Goal: Information Seeking & Learning: Learn about a topic

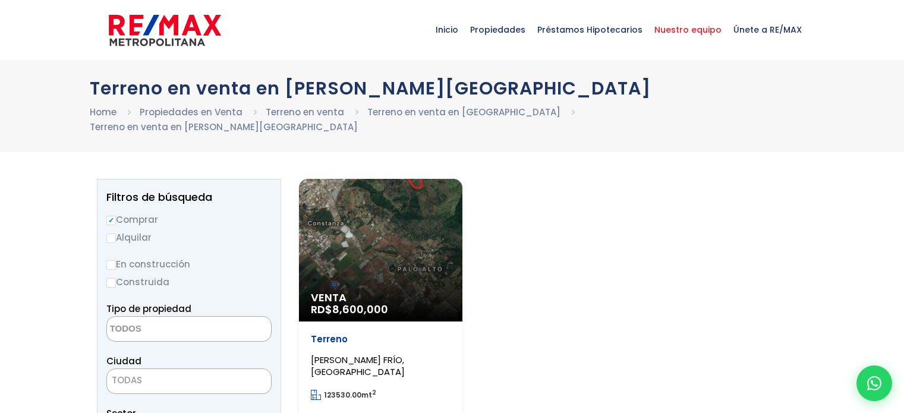
select select
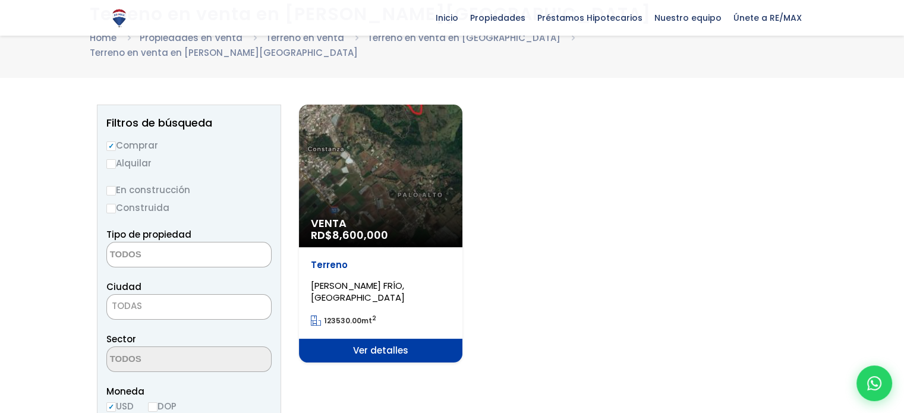
click at [396, 152] on div "Venta RD$ 8,600,000" at bounding box center [380, 176] width 163 height 143
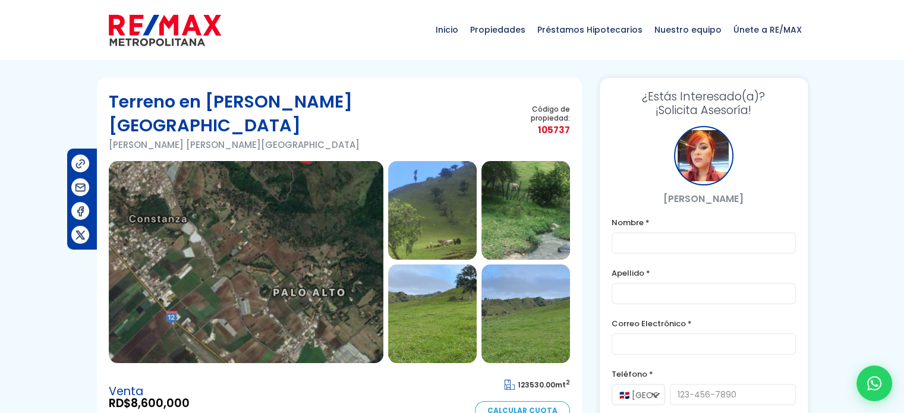
click at [308, 204] on img at bounding box center [246, 262] width 275 height 202
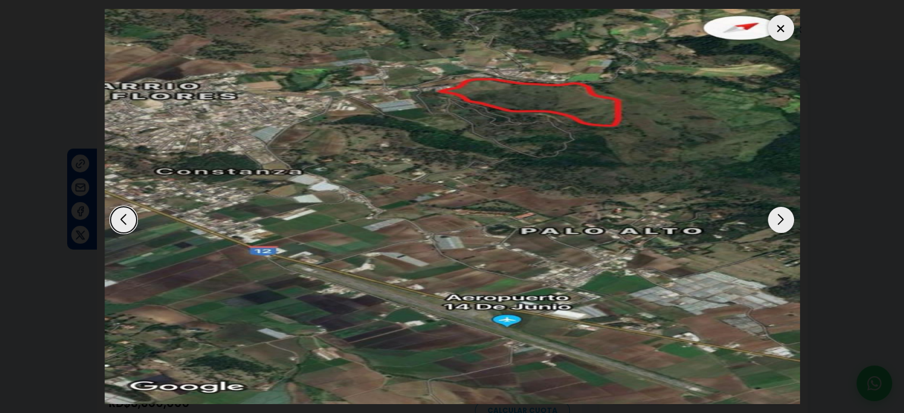
click at [784, 228] on div "Next slide" at bounding box center [781, 220] width 26 height 26
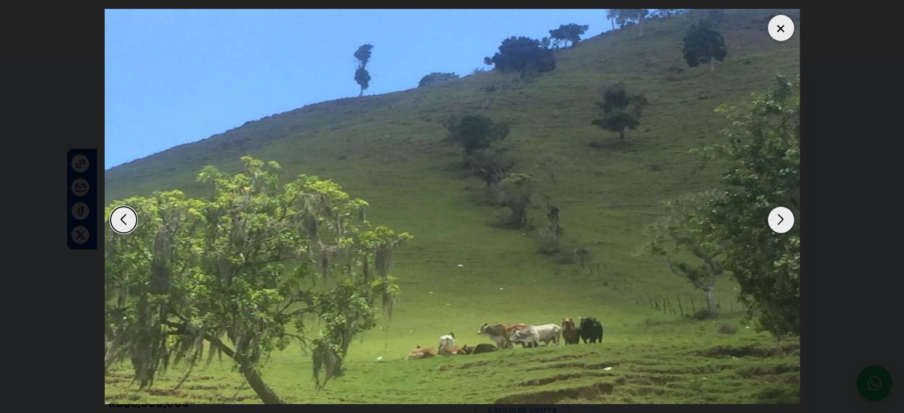
click at [784, 228] on div "Next slide" at bounding box center [781, 220] width 26 height 26
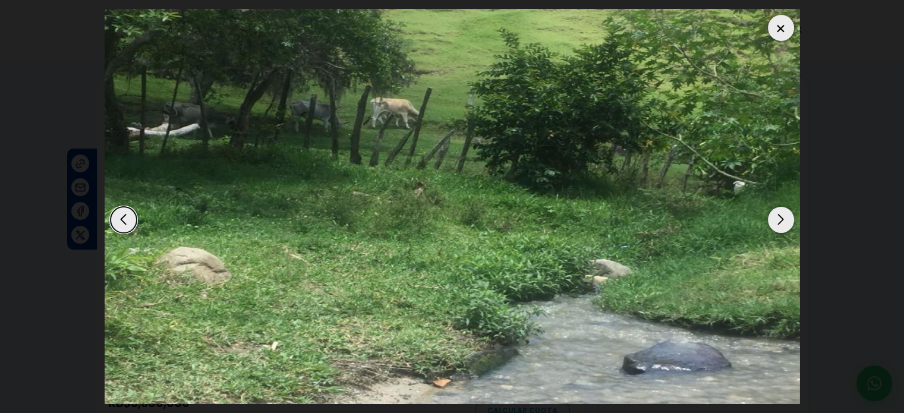
click at [784, 228] on div "Next slide" at bounding box center [781, 220] width 26 height 26
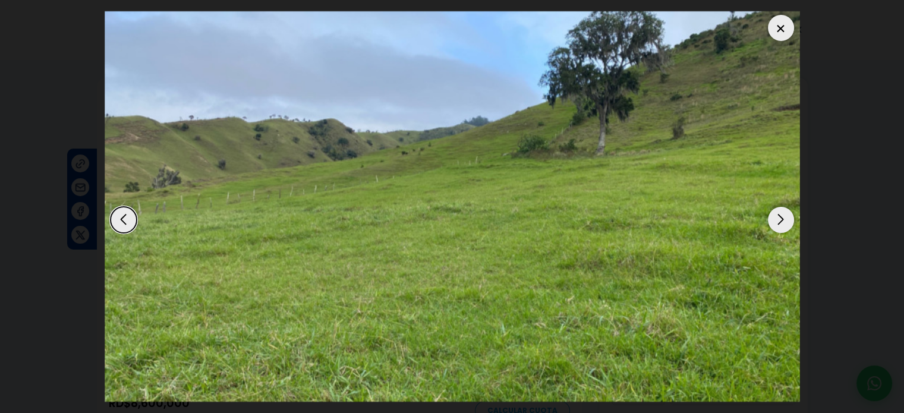
click at [784, 228] on div "Next slide" at bounding box center [781, 220] width 26 height 26
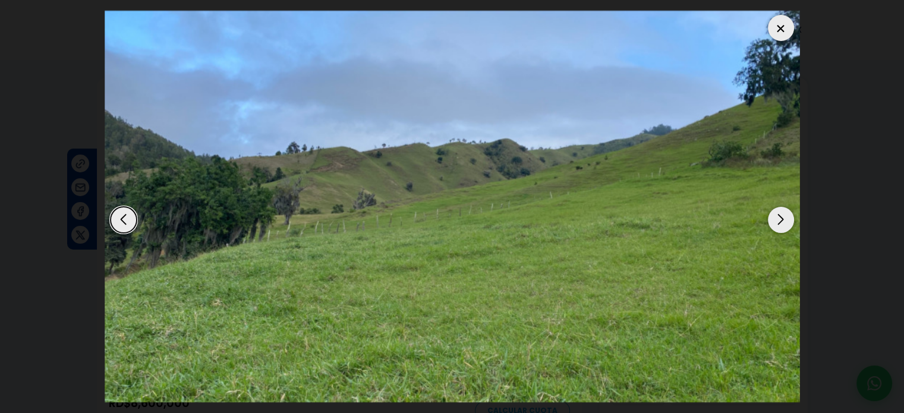
click at [784, 228] on div "Next slide" at bounding box center [781, 220] width 26 height 26
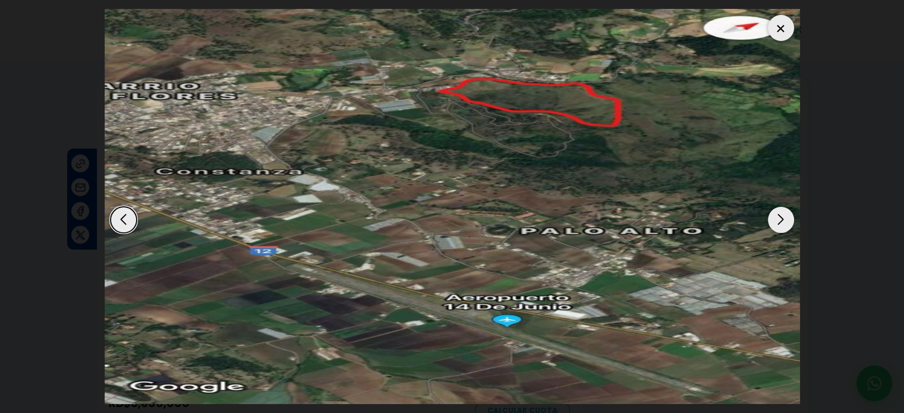
click at [784, 228] on div "Next slide" at bounding box center [781, 220] width 26 height 26
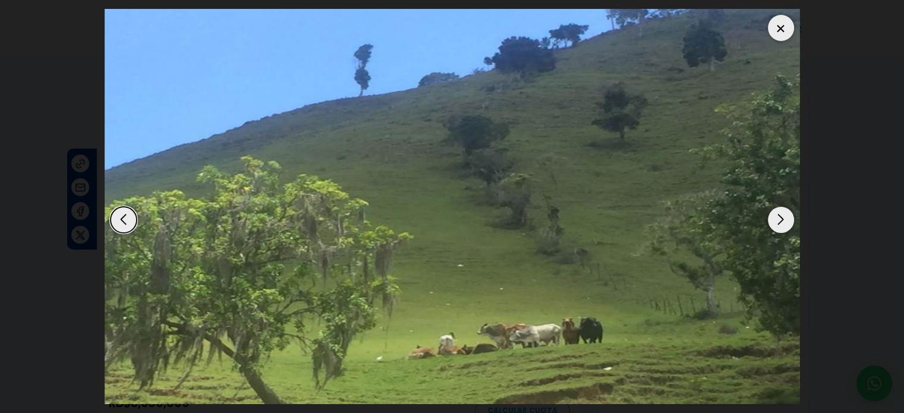
click at [809, 234] on dialog at bounding box center [452, 206] width 713 height 413
click at [774, 27] on div at bounding box center [781, 28] width 26 height 26
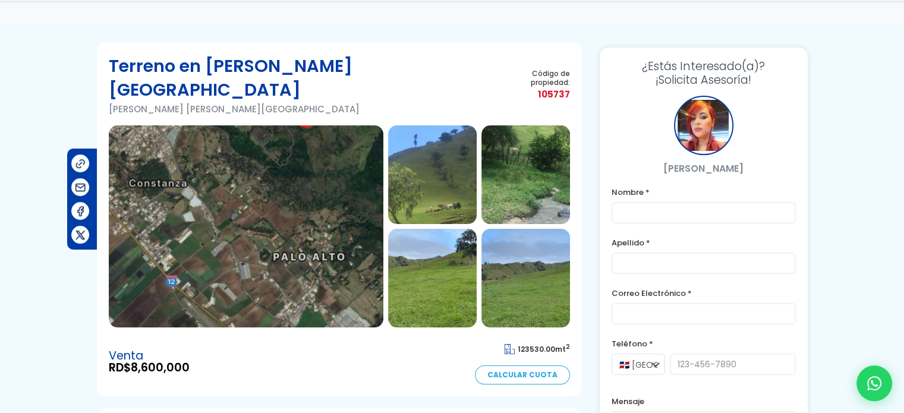
scroll to position [146, 0]
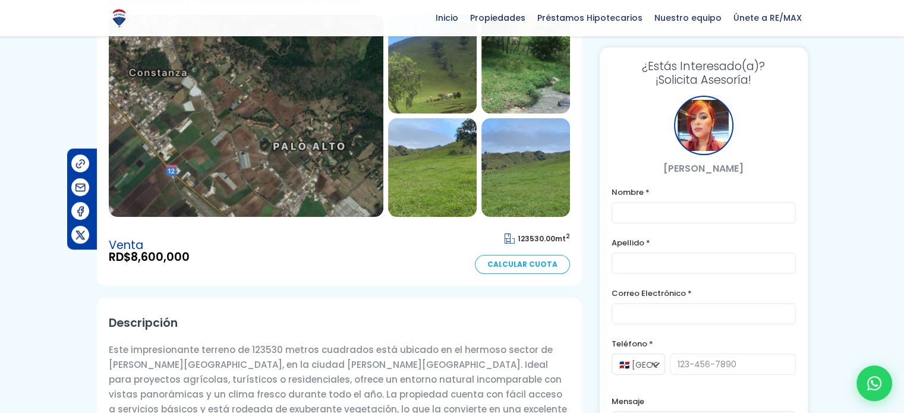
drag, startPoint x: 541, startPoint y: 216, endPoint x: 528, endPoint y: 219, distance: 13.4
click at [528, 234] on span "123530.00" at bounding box center [536, 239] width 37 height 10
